Goal: Transaction & Acquisition: Purchase product/service

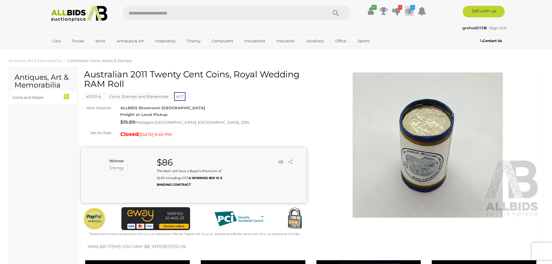
click at [409, 9] on icon at bounding box center [409, 11] width 9 height 10
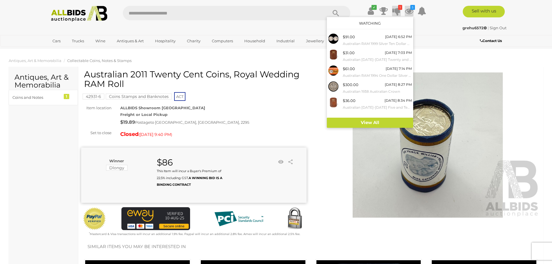
click at [396, 10] on icon at bounding box center [396, 11] width 8 height 10
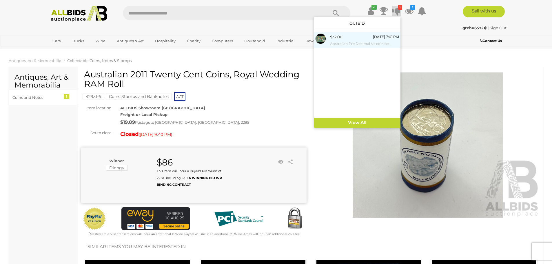
click at [321, 40] on img at bounding box center [321, 39] width 10 height 10
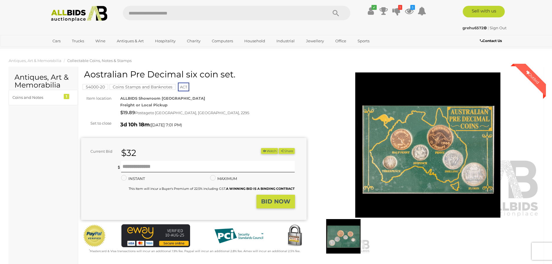
click at [340, 242] on img at bounding box center [343, 236] width 53 height 34
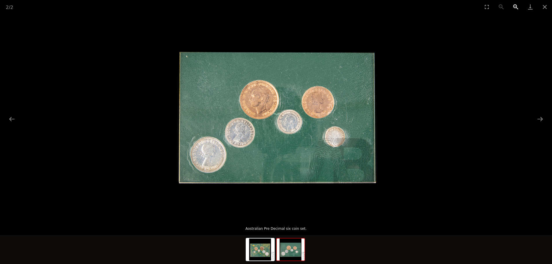
click at [515, 4] on button "Zoom in" at bounding box center [516, 7] width 14 height 14
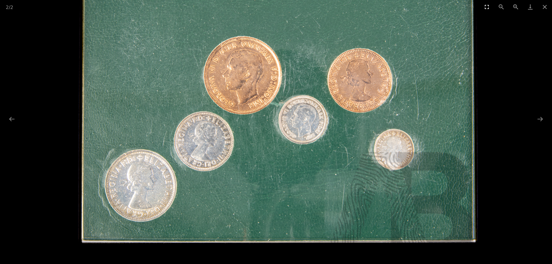
click at [486, 6] on button "Toggle fullscreen" at bounding box center [487, 7] width 14 height 14
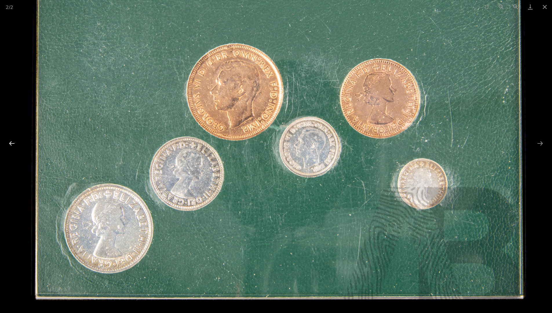
click at [10, 144] on button "Previous slide" at bounding box center [12, 143] width 12 height 11
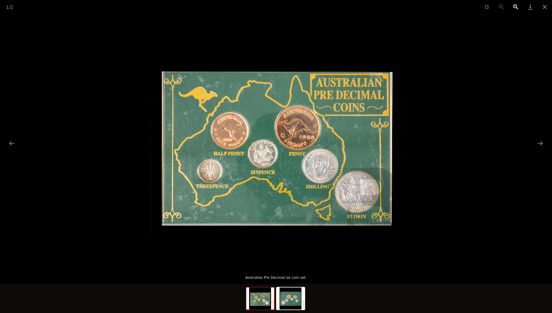
click at [516, 6] on button "Zoom in" at bounding box center [516, 7] width 14 height 14
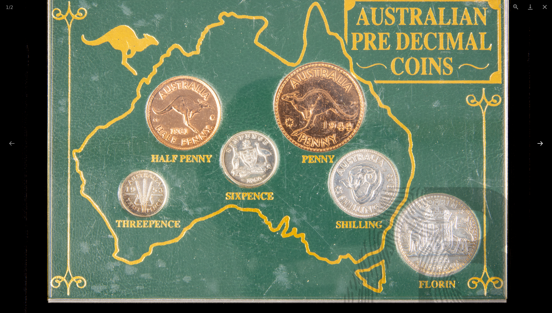
click at [542, 142] on button "Next slide" at bounding box center [540, 143] width 12 height 11
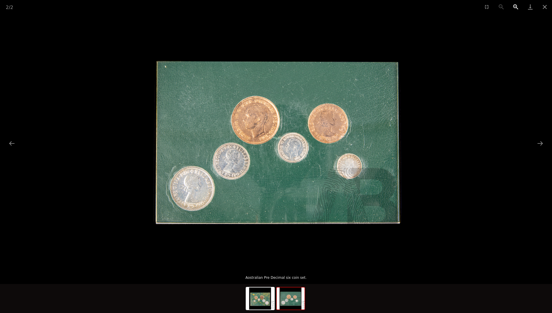
click at [516, 6] on button "Zoom in" at bounding box center [516, 7] width 14 height 14
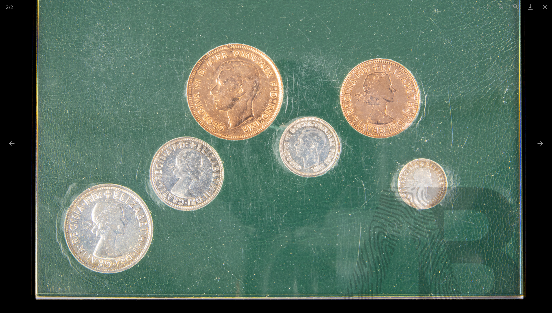
click at [277, 22] on img at bounding box center [276, 133] width 508 height 508
click at [544, 6] on button "Close gallery" at bounding box center [545, 7] width 14 height 14
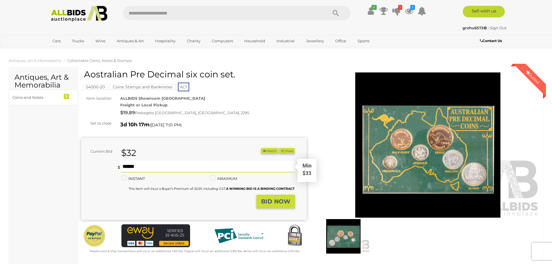
click at [124, 166] on input "text" at bounding box center [208, 167] width 174 height 12
type input "**"
click at [272, 202] on strong "BID NOW" at bounding box center [275, 201] width 29 height 7
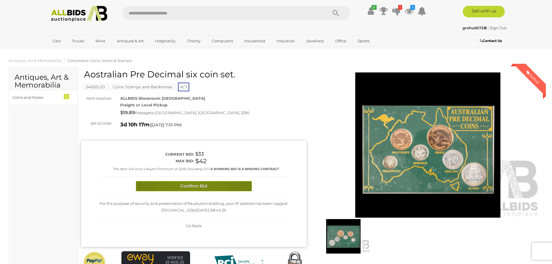
click at [192, 186] on button "Confirm Bid" at bounding box center [194, 186] width 116 height 10
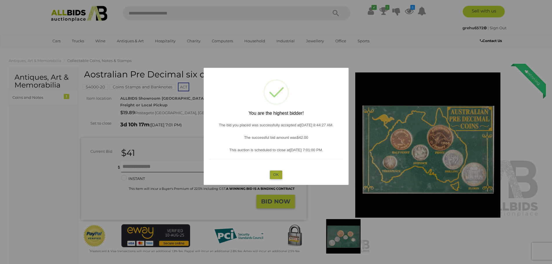
click at [276, 175] on button "OK" at bounding box center [276, 174] width 12 height 8
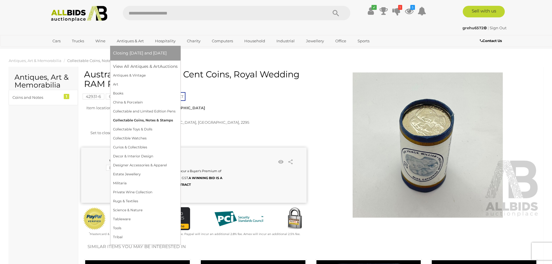
click at [131, 119] on link "Collectable Coins, Notes & Stamps" at bounding box center [145, 120] width 65 height 9
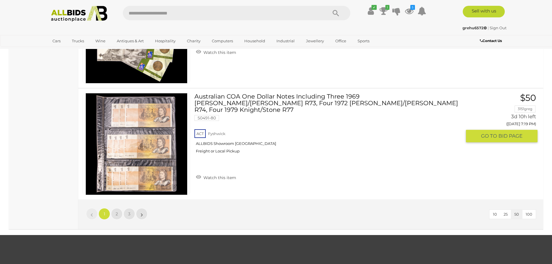
scroll to position [5528, 0]
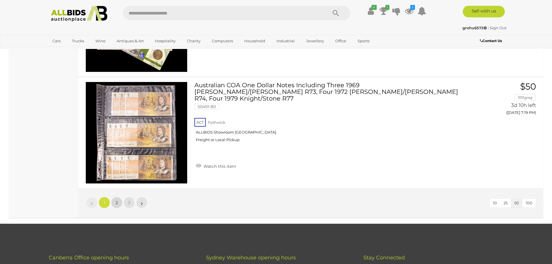
click at [116, 200] on span "2" at bounding box center [117, 202] width 2 height 5
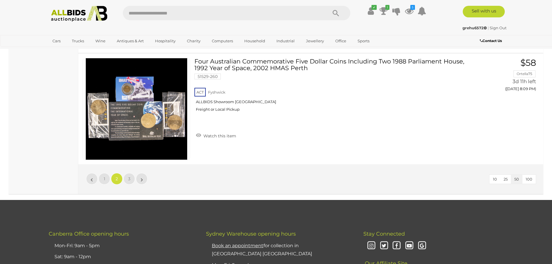
scroll to position [5547, 0]
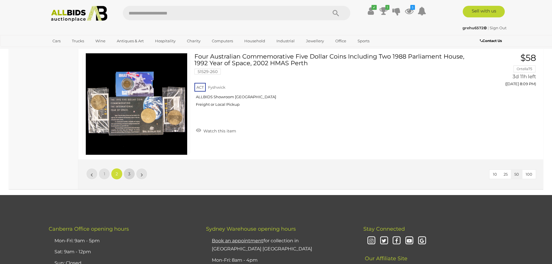
click at [130, 176] on link "3" at bounding box center [129, 174] width 12 height 12
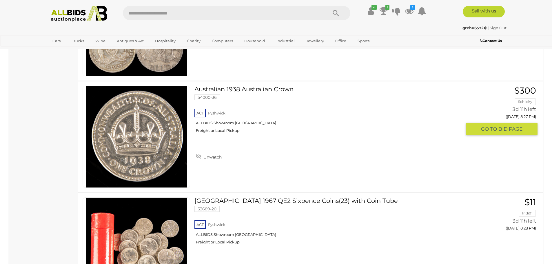
scroll to position [1924, 0]
